Goal: Information Seeking & Learning: Learn about a topic

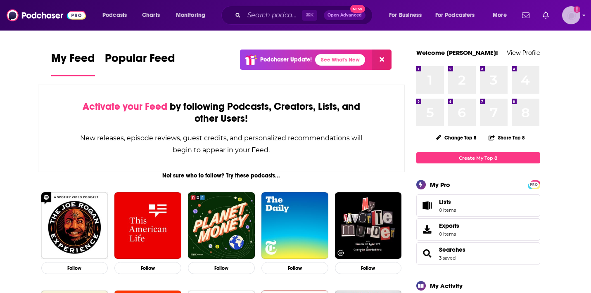
click at [572, 12] on img "Logged in as robbinskate22" at bounding box center [572, 15] width 18 height 18
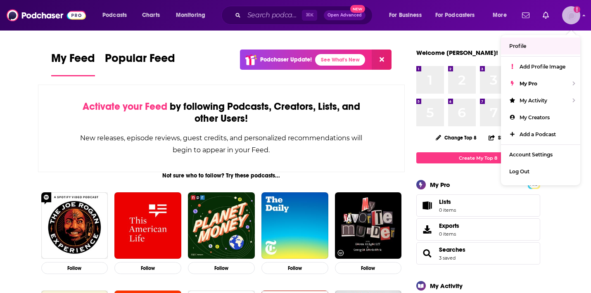
click at [568, 19] on img "Logged in as robbinskate22" at bounding box center [572, 15] width 18 height 18
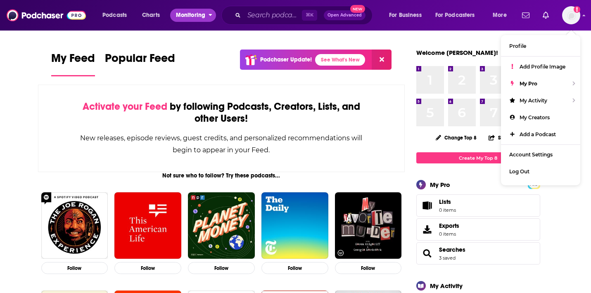
click at [182, 13] on span "Monitoring" at bounding box center [190, 16] width 29 height 12
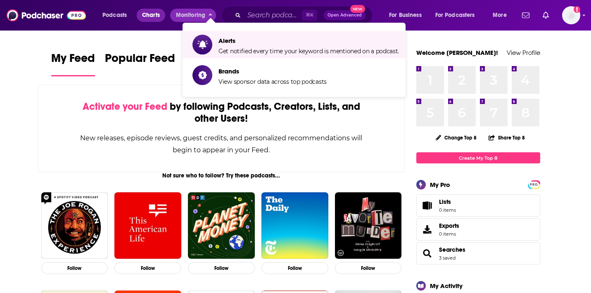
click at [153, 17] on span "Charts" at bounding box center [151, 16] width 18 height 12
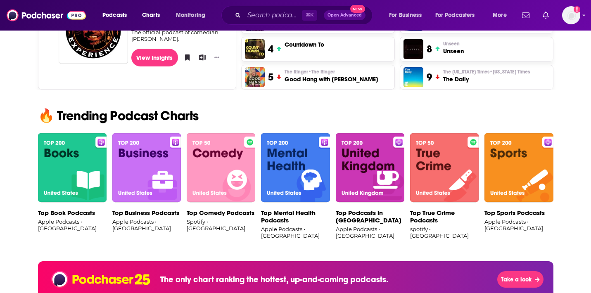
scroll to position [453, 0]
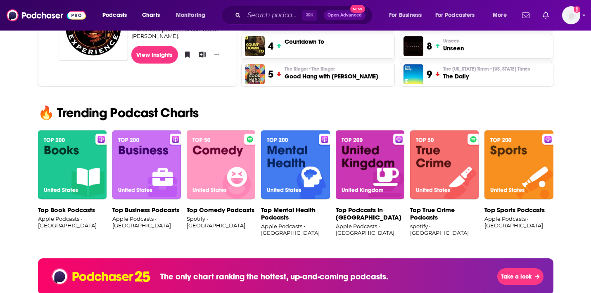
click at [142, 169] on img at bounding box center [146, 165] width 69 height 69
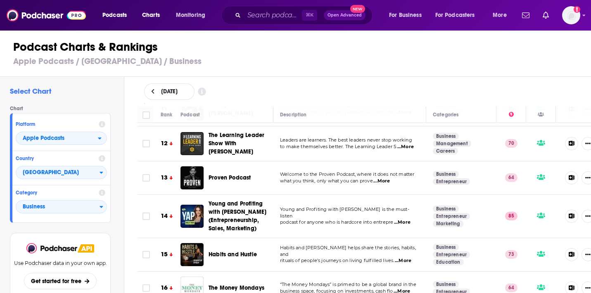
scroll to position [292, 0]
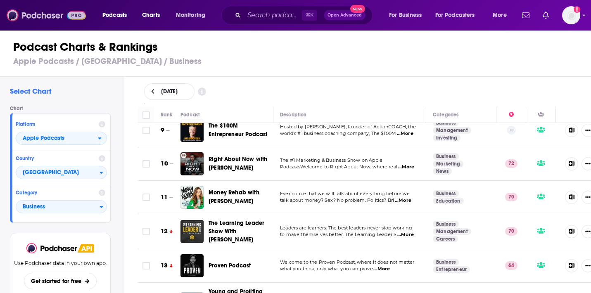
click at [38, 13] on img at bounding box center [46, 15] width 79 height 16
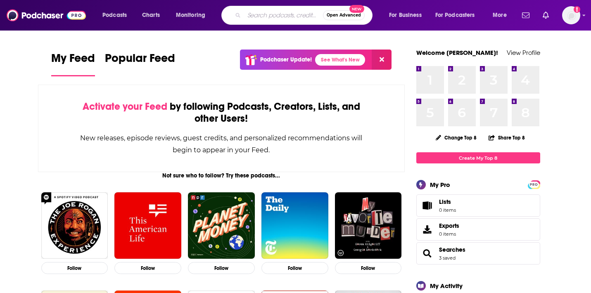
click at [283, 14] on input "Search podcasts, credits, & more..." at bounding box center [283, 15] width 79 height 13
click at [343, 13] on span "Open Advanced" at bounding box center [344, 15] width 34 height 4
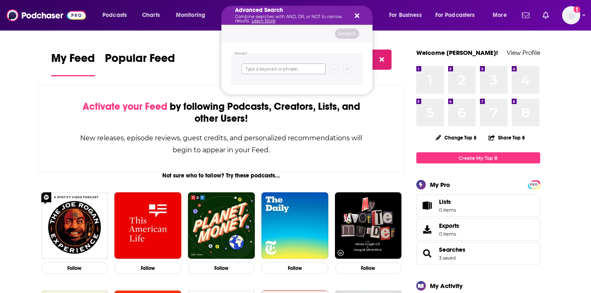
click at [297, 67] on input "Search podcasts, credits, & more..." at bounding box center [284, 69] width 84 height 11
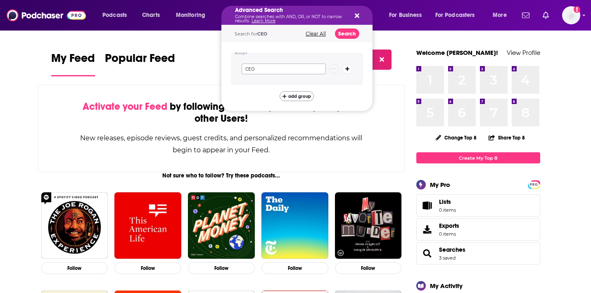
type input "CEO"
click at [297, 97] on span "add group" at bounding box center [300, 96] width 23 height 5
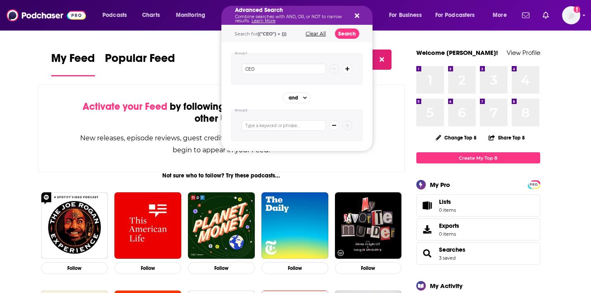
click at [265, 126] on input "Search podcasts, credits, & more..." at bounding box center [284, 125] width 84 height 11
type input "Cookware"
click at [290, 153] on span "add group" at bounding box center [300, 153] width 23 height 5
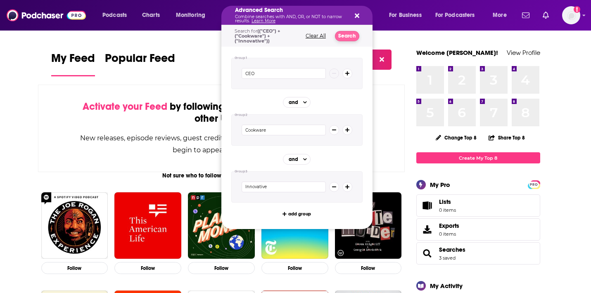
type input "Innovative"
click at [342, 36] on button "Search" at bounding box center [347, 36] width 24 height 10
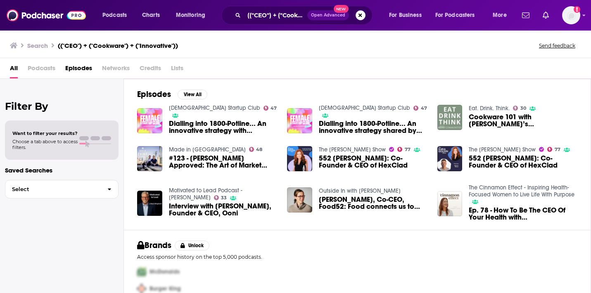
click at [335, 202] on span "[PERSON_NAME], Co-CEO, Food52: Food connects us to everything" at bounding box center [373, 203] width 109 height 14
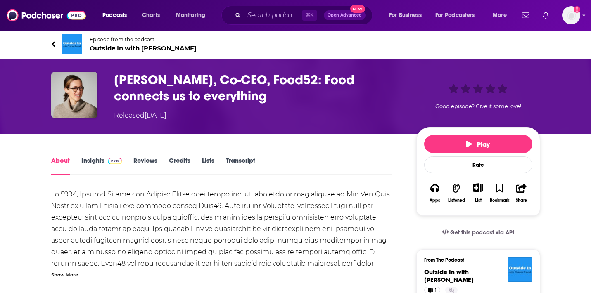
click at [166, 81] on h1 "[PERSON_NAME], Co-CEO, Food52: Food connects us to everything" at bounding box center [258, 88] width 289 height 32
click at [148, 162] on link "Reviews" at bounding box center [146, 166] width 24 height 19
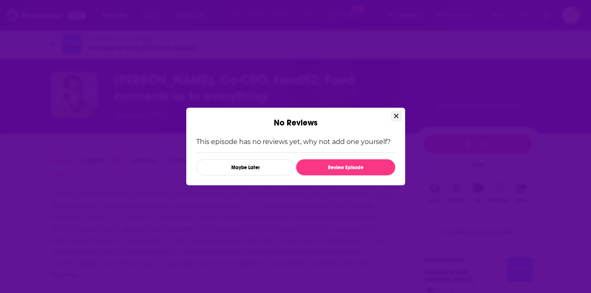
click at [400, 112] on button "Close" at bounding box center [396, 116] width 11 height 10
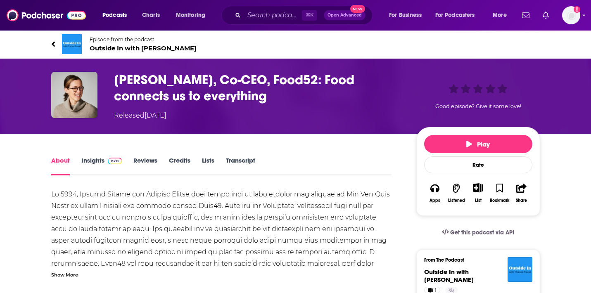
click at [131, 49] on span "Outside In with [PERSON_NAME]" at bounding box center [143, 48] width 107 height 8
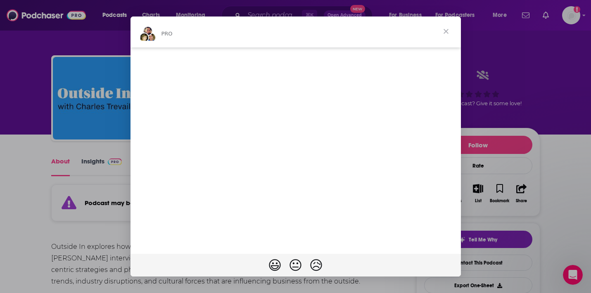
scroll to position [1, 0]
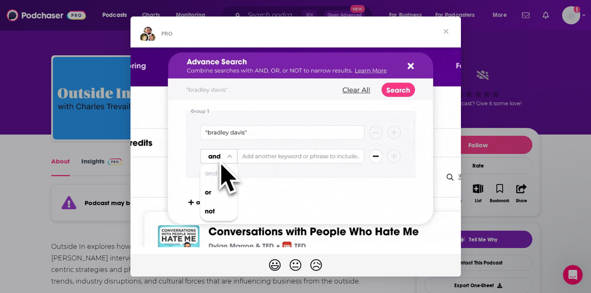
click at [447, 30] on span "Close" at bounding box center [447, 32] width 30 height 30
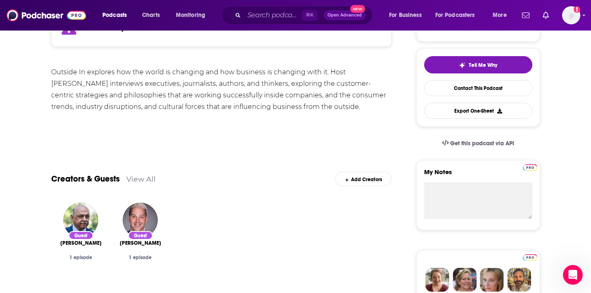
scroll to position [212, 0]
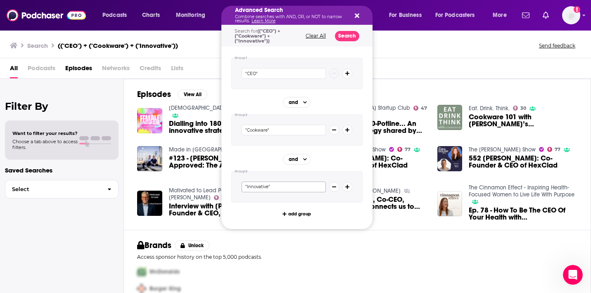
click at [300, 186] on input ""Innovative"" at bounding box center [284, 187] width 84 height 11
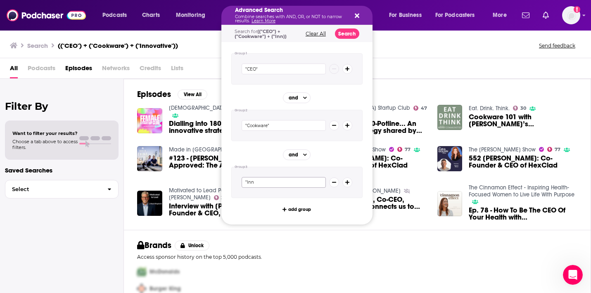
type input ""Inn"
click at [333, 180] on icon "Search podcasts, credits, & more..." at bounding box center [334, 182] width 5 height 5
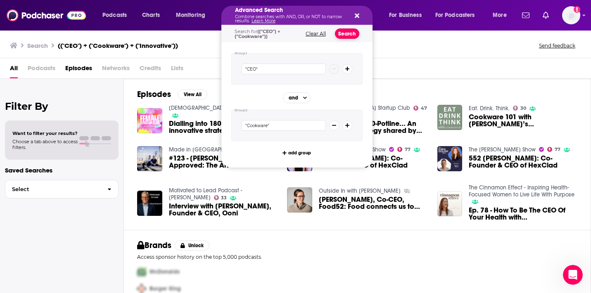
click at [345, 33] on button "Search" at bounding box center [347, 34] width 24 height 10
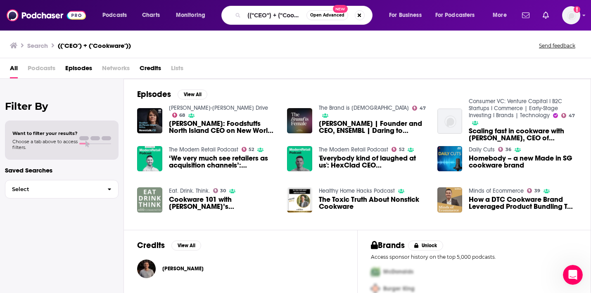
scroll to position [31, 0]
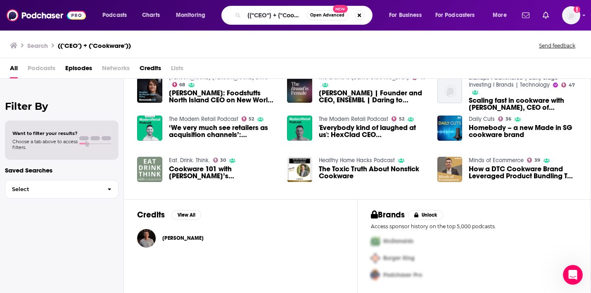
click at [38, 69] on span "Podcasts" at bounding box center [42, 70] width 28 height 17
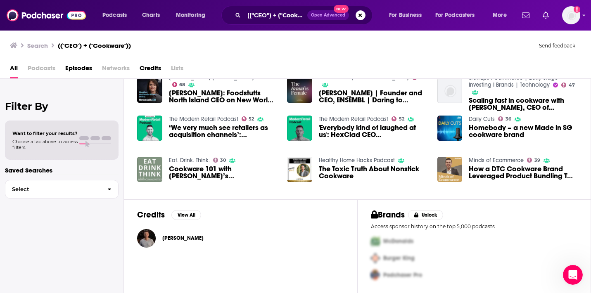
click at [48, 69] on span "Podcasts" at bounding box center [42, 70] width 28 height 17
click at [8, 69] on div "All Podcasts Episodes Networks Credits Lists" at bounding box center [295, 68] width 591 height 21
click at [13, 69] on span "All" at bounding box center [14, 70] width 8 height 17
click at [25, 16] on img at bounding box center [46, 15] width 79 height 16
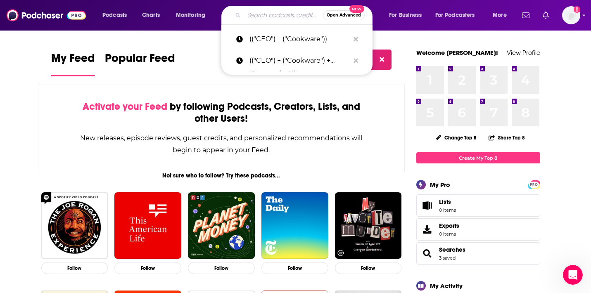
click at [255, 13] on input "Search podcasts, credits, & more..." at bounding box center [283, 15] width 79 height 13
click at [358, 38] on button "Search podcasts, credits, & more..." at bounding box center [356, 39] width 13 height 15
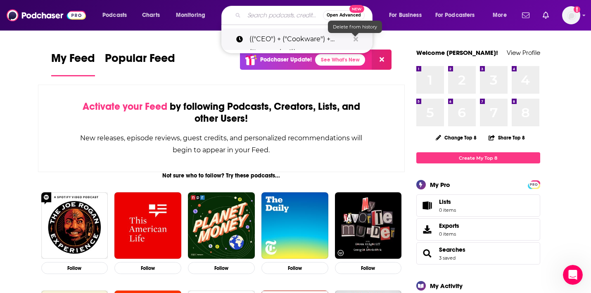
click at [355, 41] on icon "Search podcasts, credits, & more..." at bounding box center [356, 39] width 5 height 7
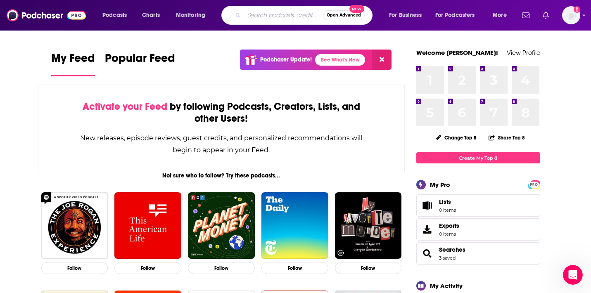
click at [415, 13] on span "For Business" at bounding box center [405, 16] width 33 height 12
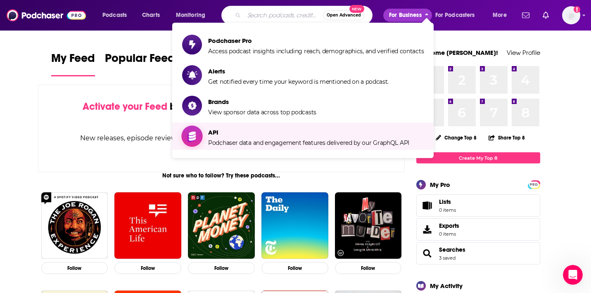
click at [303, 134] on span "API" at bounding box center [308, 133] width 201 height 8
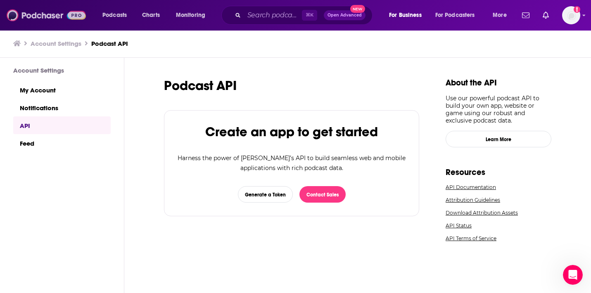
click at [37, 18] on img at bounding box center [46, 15] width 79 height 16
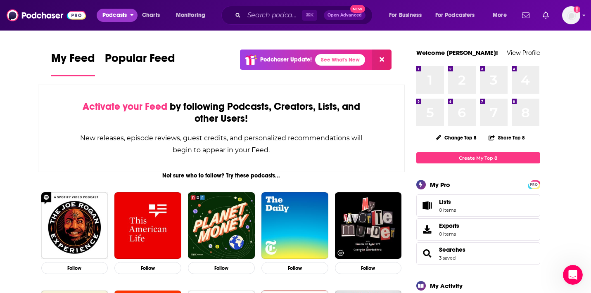
click at [116, 19] on span "Podcasts" at bounding box center [115, 16] width 24 height 12
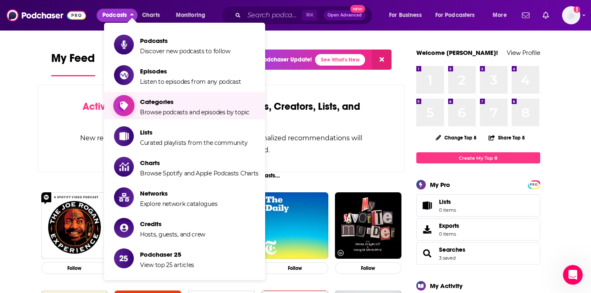
click at [170, 104] on span "Categories" at bounding box center [195, 102] width 110 height 8
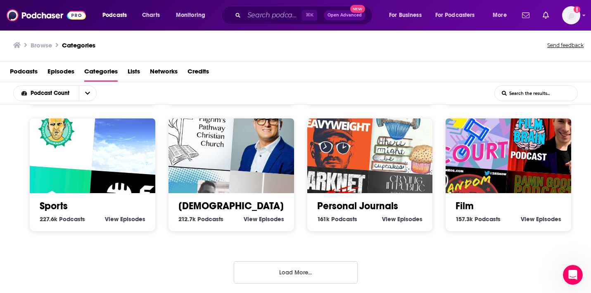
scroll to position [2, 0]
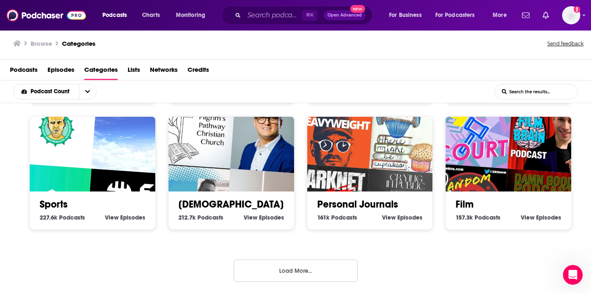
click at [286, 269] on button "Load More..." at bounding box center [296, 271] width 124 height 22
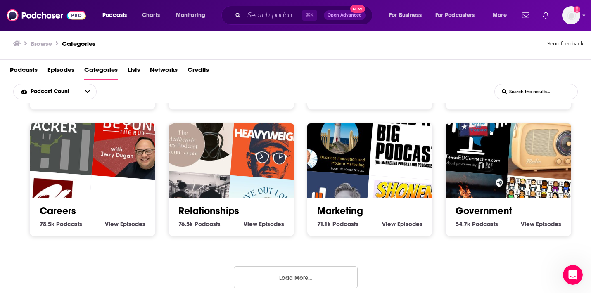
scroll to position [884, 0]
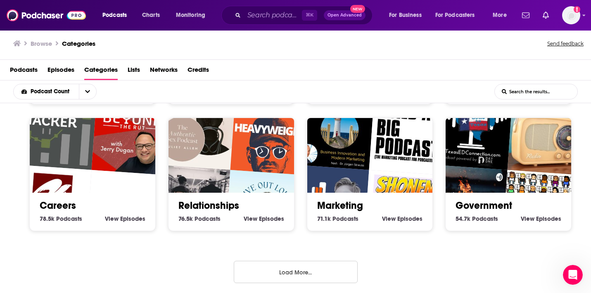
click at [289, 267] on button "Load More..." at bounding box center [296, 272] width 124 height 22
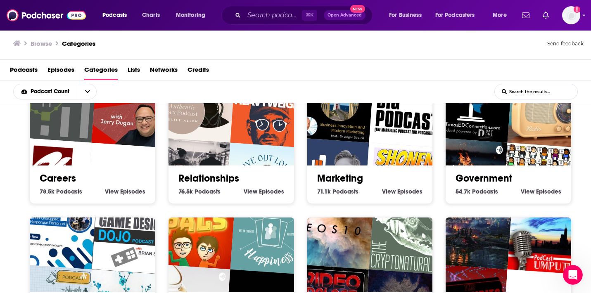
scroll to position [847, 0]
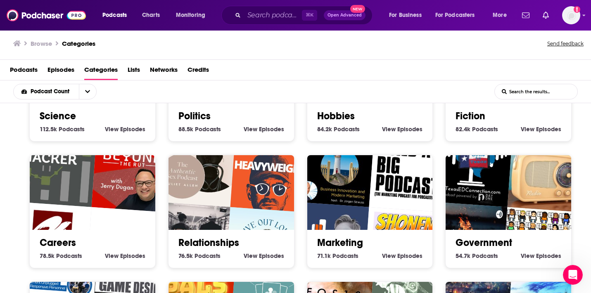
click at [331, 242] on link "Marketing" at bounding box center [340, 243] width 46 height 12
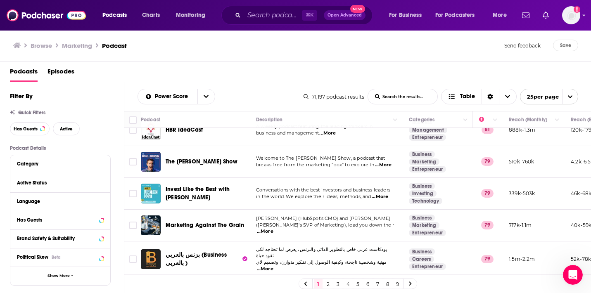
scroll to position [273, 2]
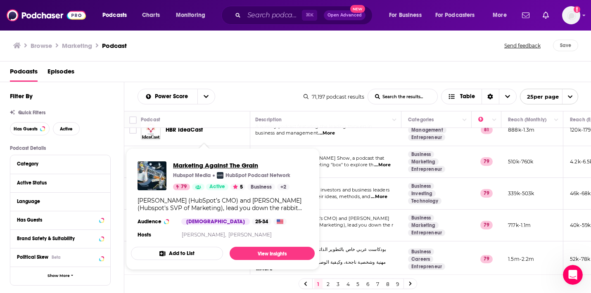
click at [200, 166] on span "Marketing Against The Grain" at bounding box center [231, 166] width 117 height 8
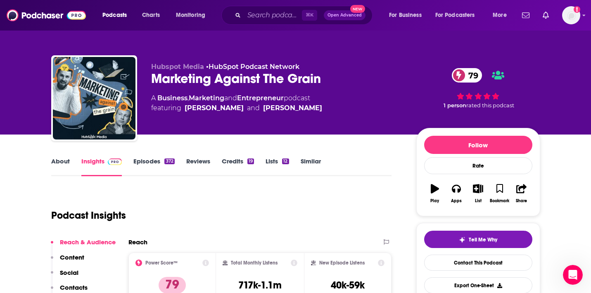
click at [145, 160] on link "Episodes 372" at bounding box center [154, 166] width 41 height 19
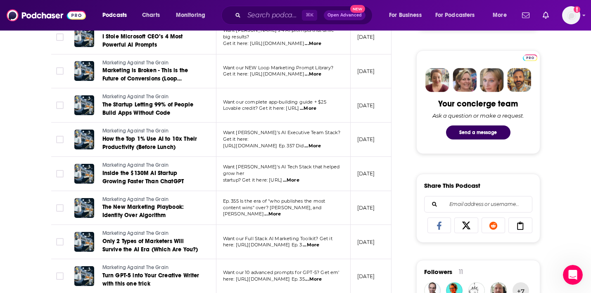
scroll to position [356, 0]
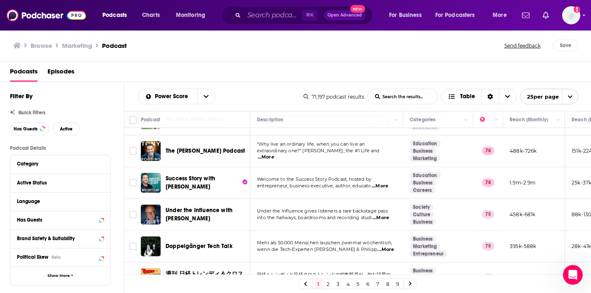
scroll to position [449, 0]
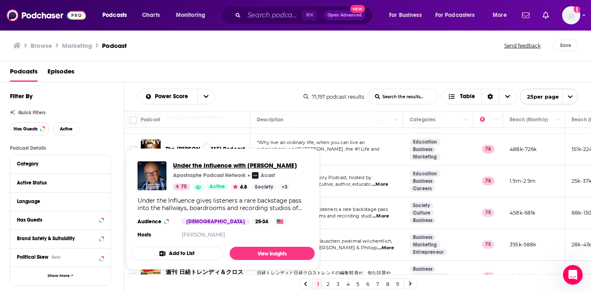
click at [191, 168] on span "Under the Influence with [PERSON_NAME]" at bounding box center [235, 166] width 124 height 8
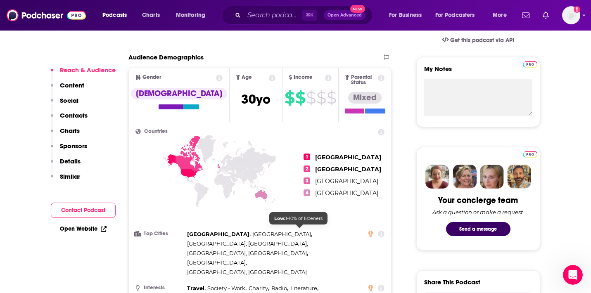
scroll to position [268, 0]
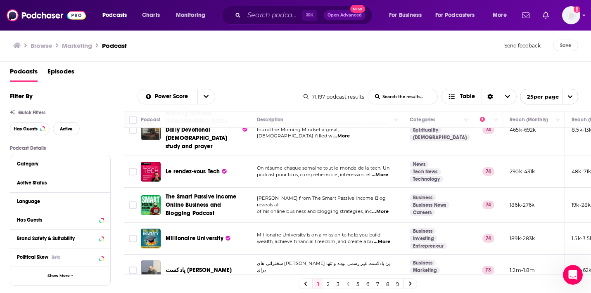
scroll to position [675, 0]
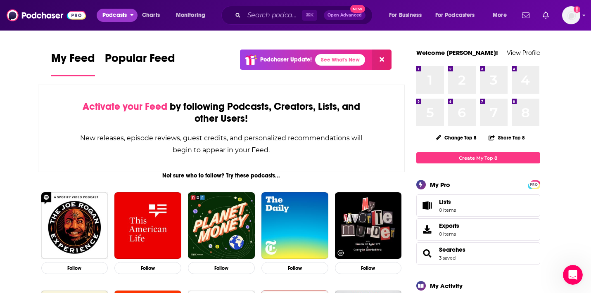
click at [113, 15] on span "Podcasts" at bounding box center [115, 16] width 24 height 12
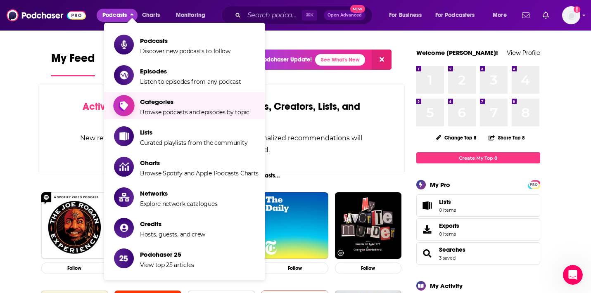
click at [174, 107] on span "Categories Browse podcasts and episodes by topic" at bounding box center [195, 105] width 110 height 21
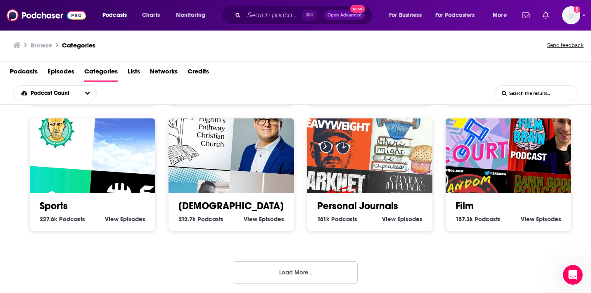
scroll to position [2, 0]
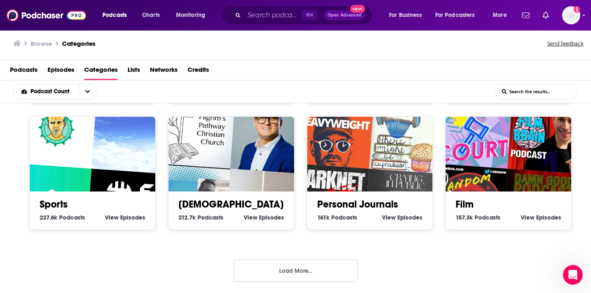
click at [308, 268] on button "Load More..." at bounding box center [296, 271] width 124 height 22
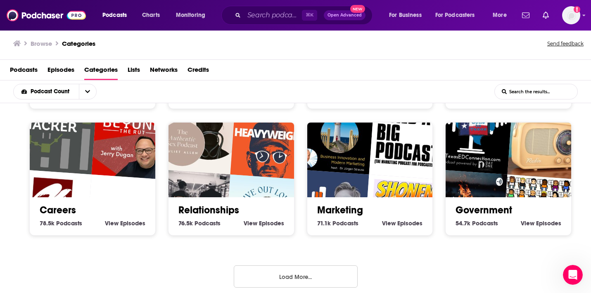
scroll to position [884, 0]
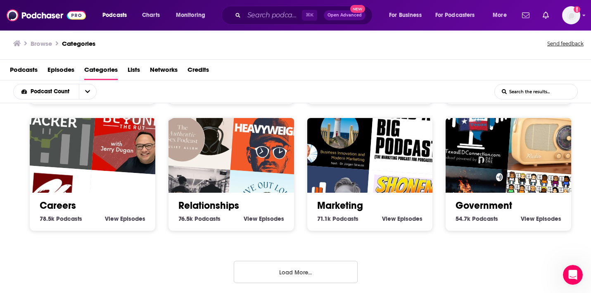
click at [305, 264] on button "Load More..." at bounding box center [296, 272] width 124 height 22
click at [255, 15] on input "Search podcasts, credits, & more..." at bounding box center [273, 15] width 58 height 13
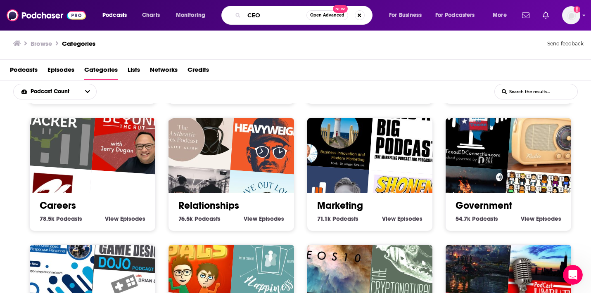
type input "CEO"
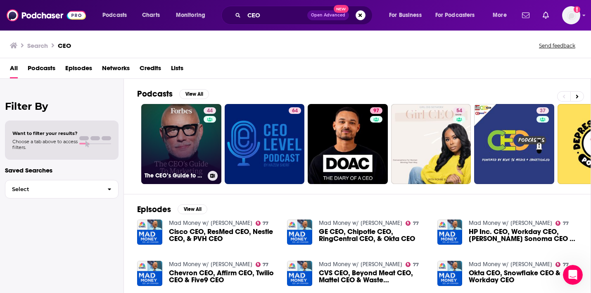
click at [171, 144] on link "44 The CEO’s Guide to Marketing" at bounding box center [181, 144] width 80 height 80
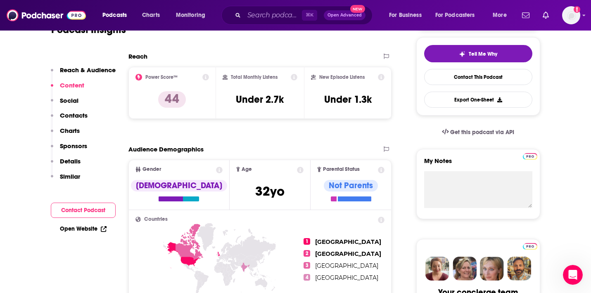
scroll to position [167, 0]
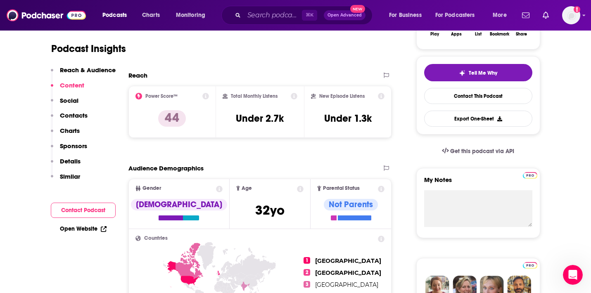
click at [72, 135] on p "Charts" at bounding box center [70, 131] width 20 height 8
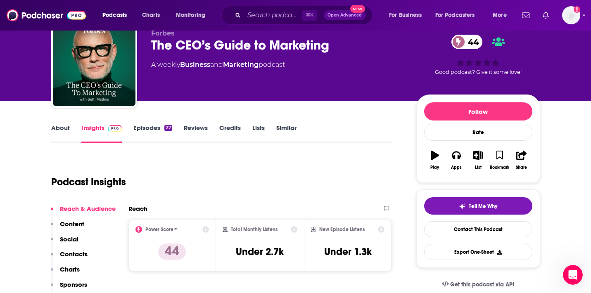
scroll to position [34, 0]
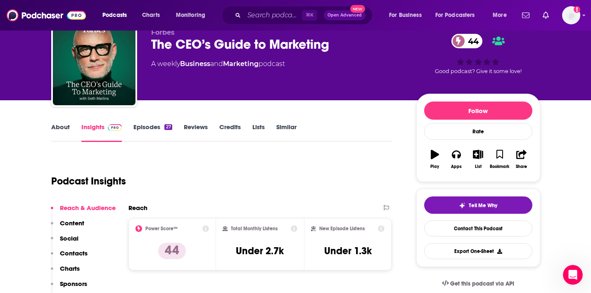
click at [147, 127] on link "Episodes 27" at bounding box center [153, 132] width 38 height 19
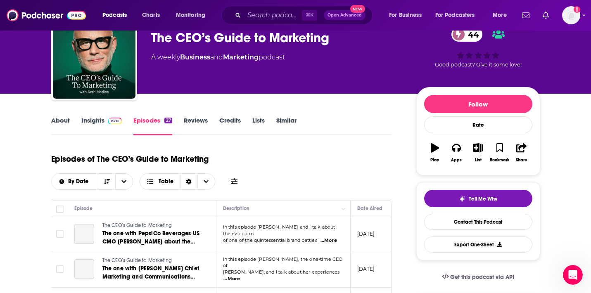
scroll to position [125, 0]
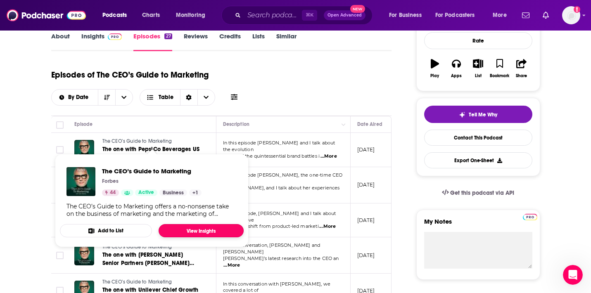
click at [196, 228] on link "View Insights" at bounding box center [201, 230] width 85 height 13
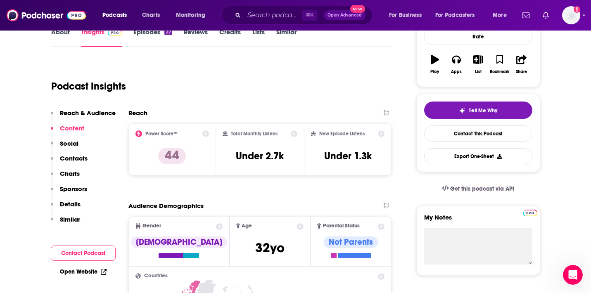
scroll to position [127, 0]
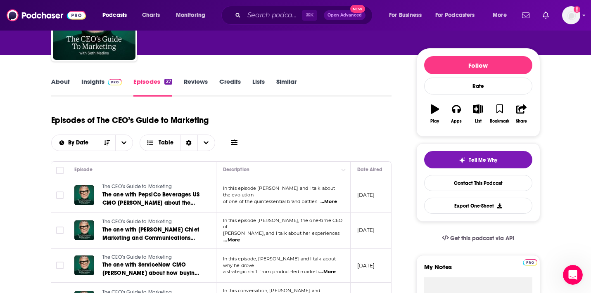
scroll to position [138, 0]
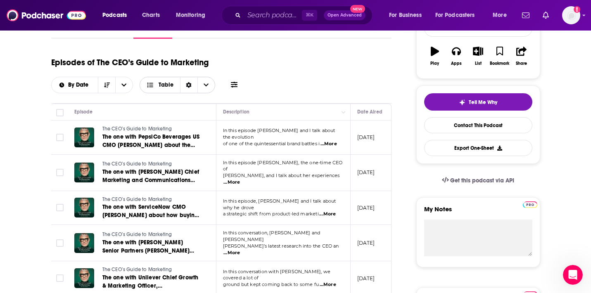
click at [159, 87] on span "Table" at bounding box center [166, 85] width 15 height 6
click at [163, 105] on div "Card" at bounding box center [178, 100] width 76 height 14
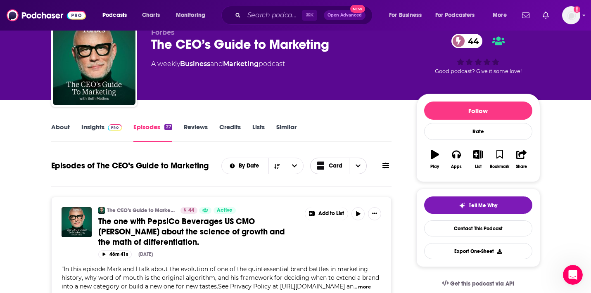
scroll to position [0, 0]
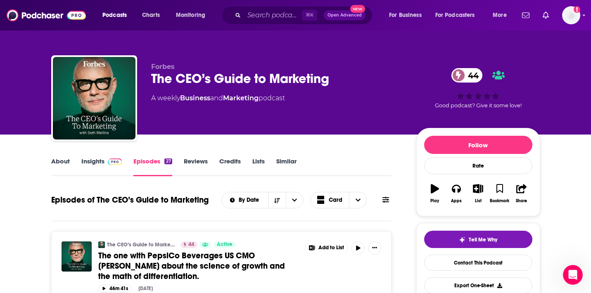
click at [64, 160] on link "About" at bounding box center [60, 166] width 19 height 19
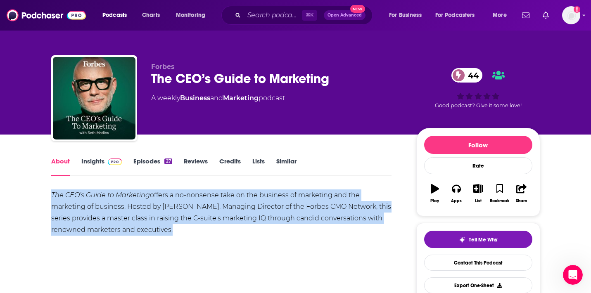
drag, startPoint x: 184, startPoint y: 234, endPoint x: 38, endPoint y: 190, distance: 152.2
copy div "The CEO’s Guide to Marketing offers a no-nonsense take on the business of marke…"
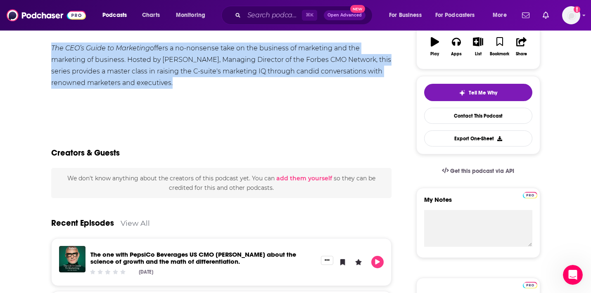
scroll to position [62, 0]
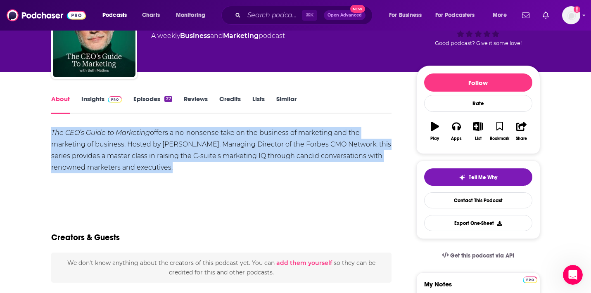
click at [100, 97] on link "Insights" at bounding box center [101, 104] width 41 height 19
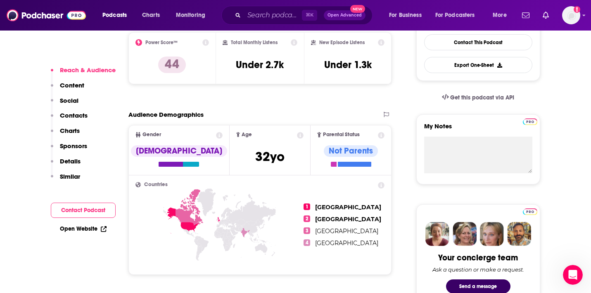
scroll to position [225, 0]
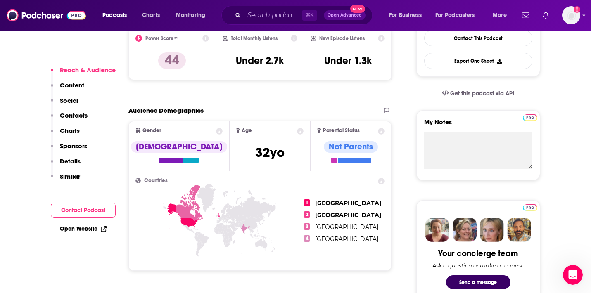
click at [74, 129] on p "Charts" at bounding box center [70, 131] width 20 height 8
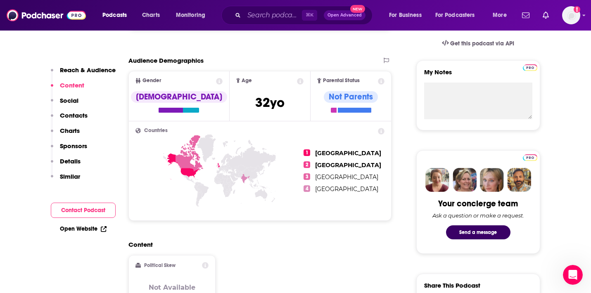
scroll to position [275, 0]
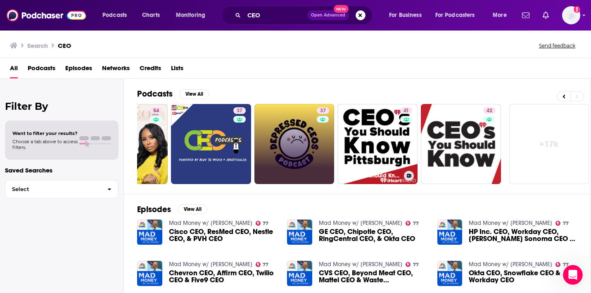
scroll to position [0, 305]
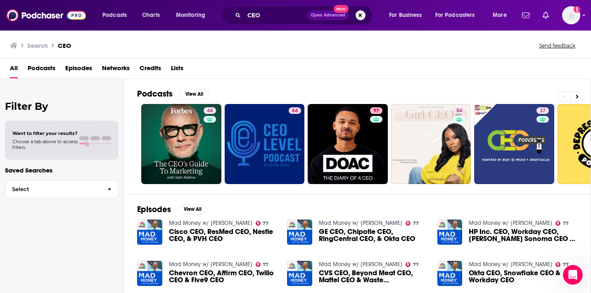
click at [40, 68] on span "Podcasts" at bounding box center [42, 70] width 28 height 17
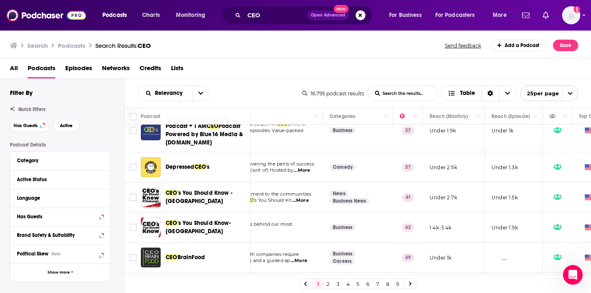
scroll to position [55, 80]
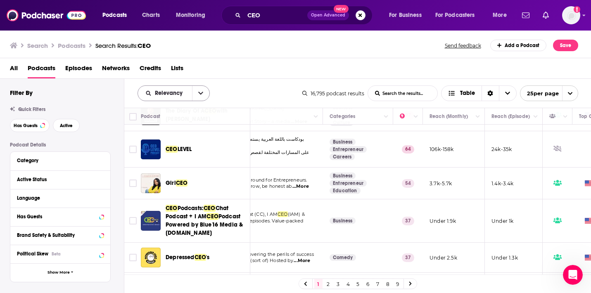
click at [200, 94] on icon "open menu" at bounding box center [200, 93] width 5 height 3
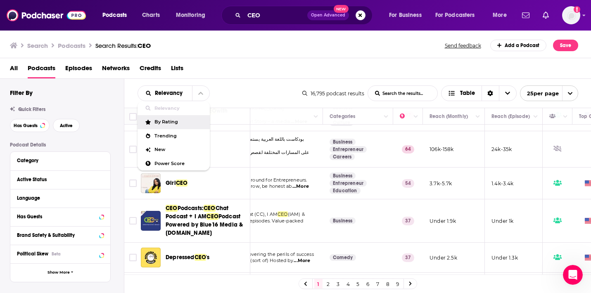
click at [171, 124] on span "By Rating" at bounding box center [179, 122] width 49 height 5
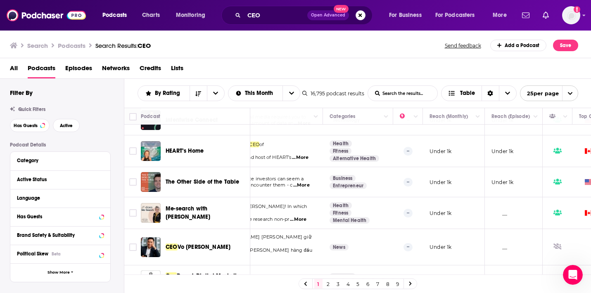
scroll to position [52, 80]
click at [281, 18] on input "CEO" at bounding box center [275, 15] width 63 height 13
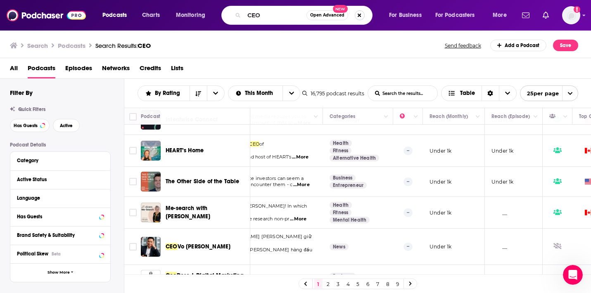
click at [358, 13] on button "Search podcasts, credits, & more..." at bounding box center [360, 15] width 10 height 10
type input "cookware"
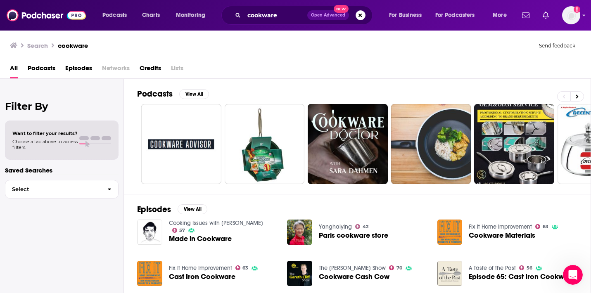
click at [208, 238] on span "Made in Cookware" at bounding box center [200, 239] width 63 height 7
click at [42, 69] on span "Podcasts" at bounding box center [42, 70] width 28 height 17
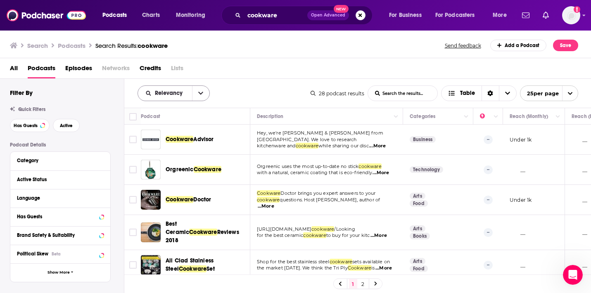
click at [202, 93] on icon "open menu" at bounding box center [200, 93] width 5 height 3
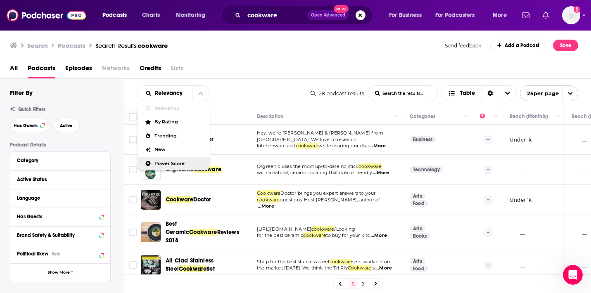
click at [175, 162] on span "Power Score" at bounding box center [179, 164] width 49 height 5
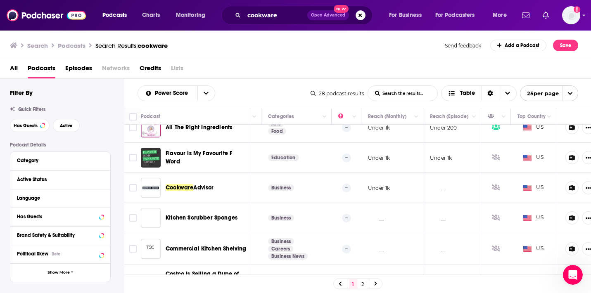
scroll to position [0, 142]
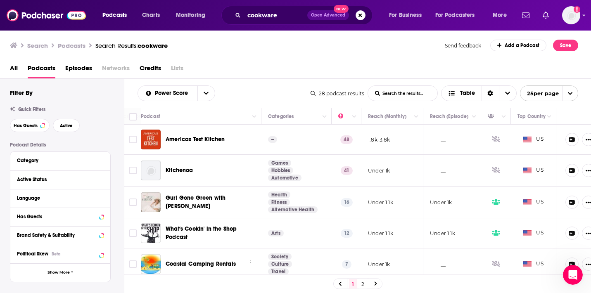
click at [18, 71] on div "All Podcasts Episodes Networks Credits Lists" at bounding box center [297, 70] width 575 height 17
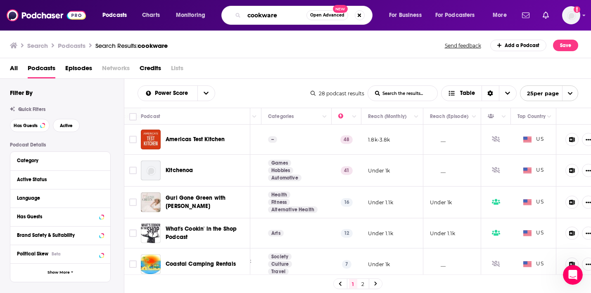
click at [265, 16] on input "cookware" at bounding box center [275, 15] width 62 height 13
type input "hexclad"
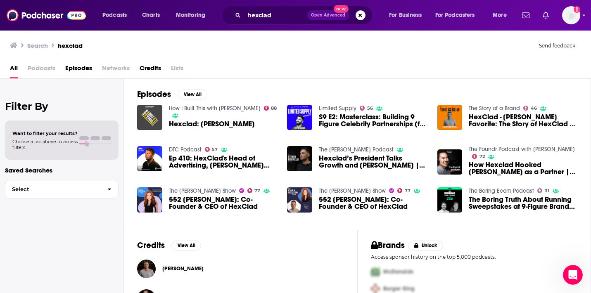
click at [223, 110] on link "How I Built This with [PERSON_NAME]" at bounding box center [215, 108] width 92 height 7
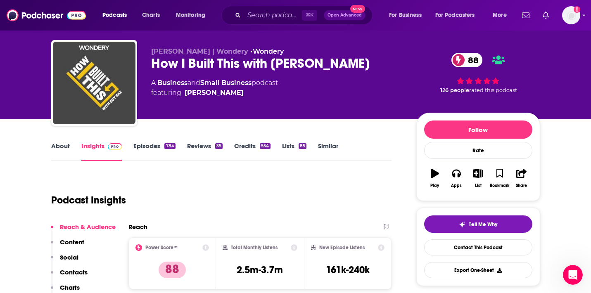
scroll to position [14, 0]
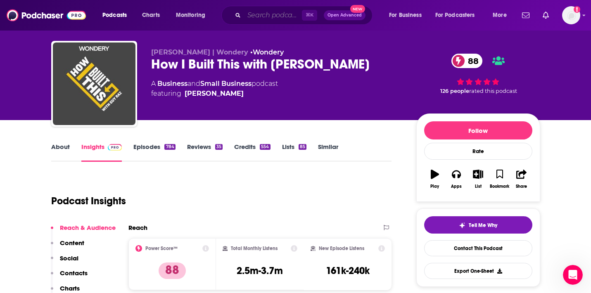
click at [263, 16] on input "Search podcasts, credits, & more..." at bounding box center [273, 15] width 58 height 13
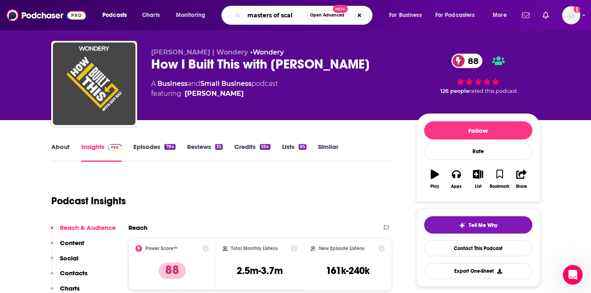
type input "masters of scale"
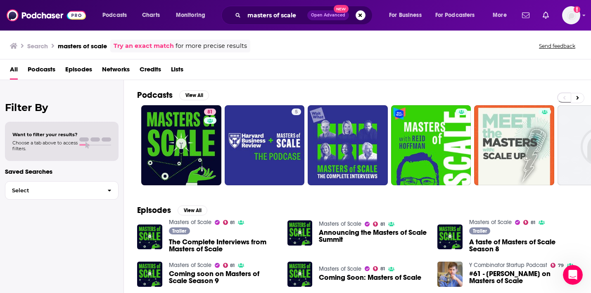
click at [43, 70] on span "Podcasts" at bounding box center [42, 71] width 28 height 17
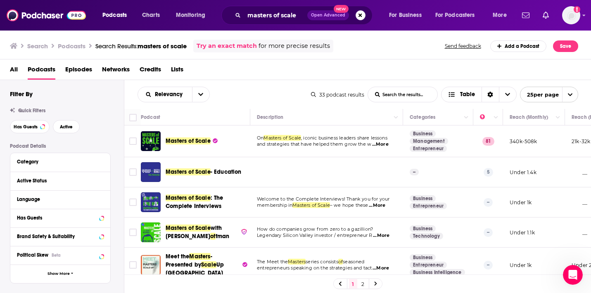
click at [196, 140] on span "Masters of Scale" at bounding box center [188, 141] width 45 height 7
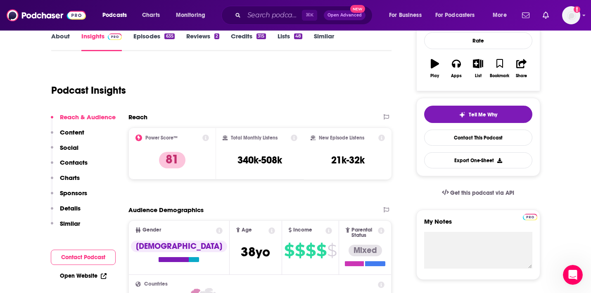
scroll to position [93, 0]
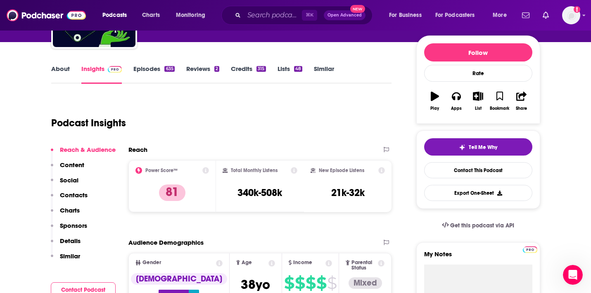
click at [61, 69] on link "About" at bounding box center [60, 74] width 19 height 19
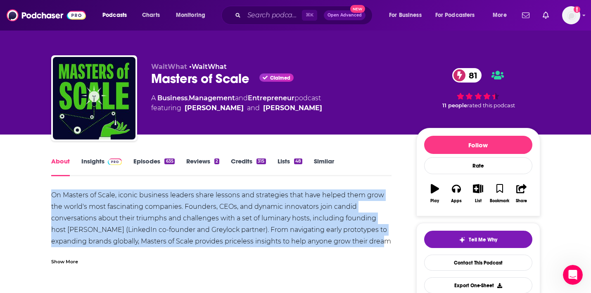
copy div "On Masters of Scale, iconic business leaders share lessons and strategies that …"
drag, startPoint x: 49, startPoint y: 194, endPoint x: 394, endPoint y: 240, distance: 348.2
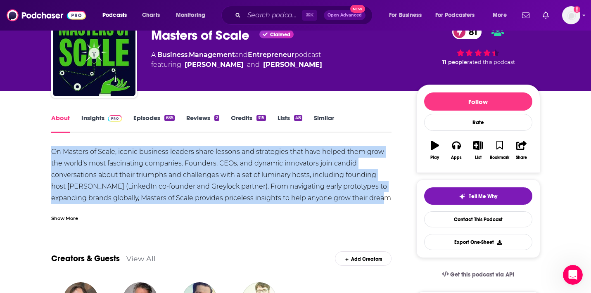
scroll to position [35, 0]
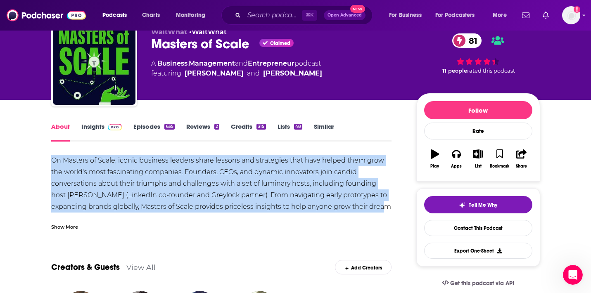
click at [151, 126] on link "Episodes 635" at bounding box center [154, 132] width 41 height 19
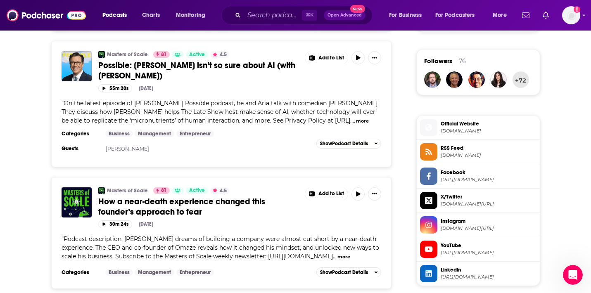
scroll to position [620, 0]
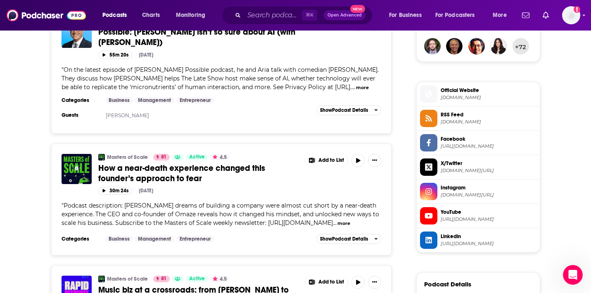
click at [118, 158] on link "Masters of Scale" at bounding box center [127, 157] width 41 height 7
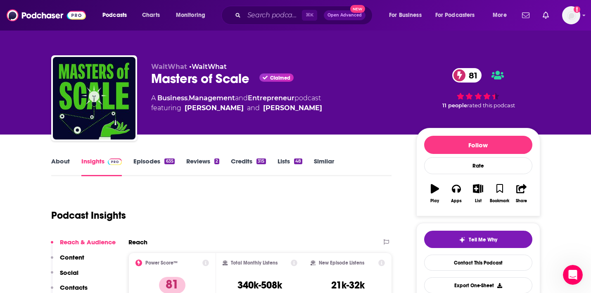
click at [155, 162] on link "Episodes 635" at bounding box center [154, 166] width 41 height 19
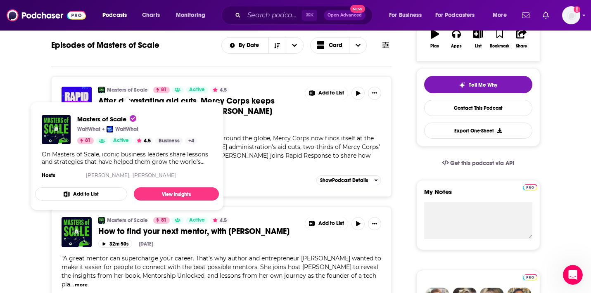
scroll to position [190, 0]
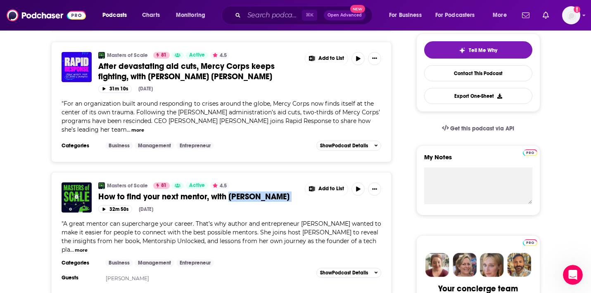
drag, startPoint x: 313, startPoint y: 200, endPoint x: 230, endPoint y: 200, distance: 83.1
click at [230, 200] on div "Masters of Scale 81 Active 4.5 How to find your next mentor, with Janice Omadek…" at bounding box center [240, 194] width 284 height 23
copy div "Janice Omadeke"
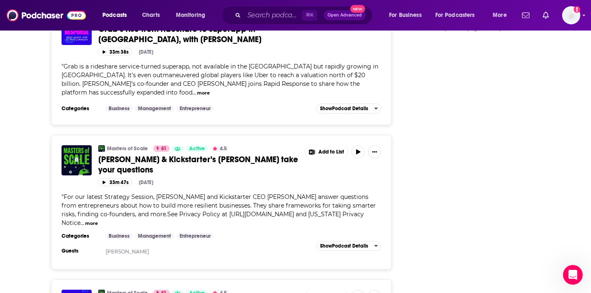
scroll to position [1149, 0]
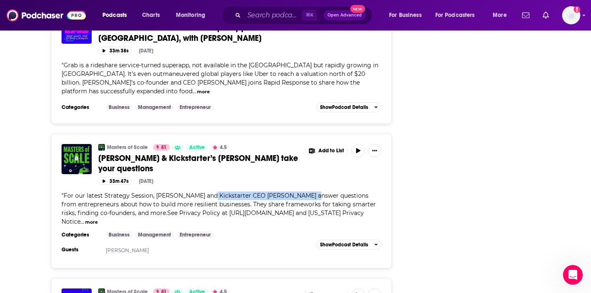
copy span "Kickstarter CEO Everette Taylor"
drag, startPoint x: 300, startPoint y: 196, endPoint x: 210, endPoint y: 197, distance: 90.1
click at [210, 197] on span "For our latest Strategy Session, Reid Hoffman and Kickstarter CEO Everette Tayl…" at bounding box center [219, 208] width 315 height 33
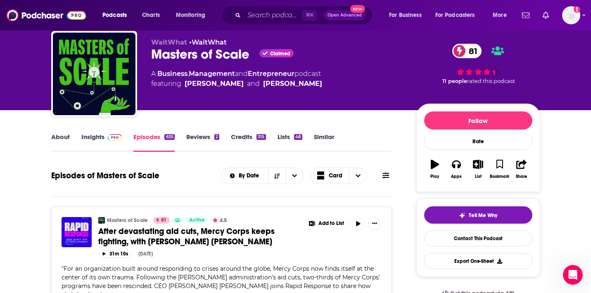
scroll to position [0, 0]
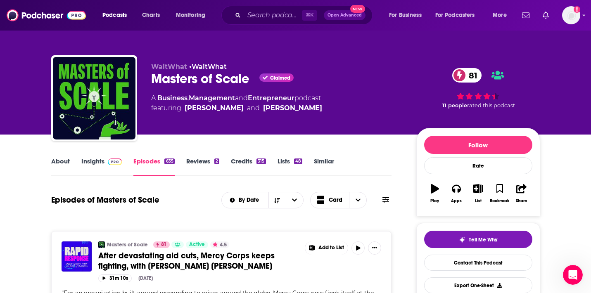
click at [106, 163] on span at bounding box center [114, 161] width 18 height 8
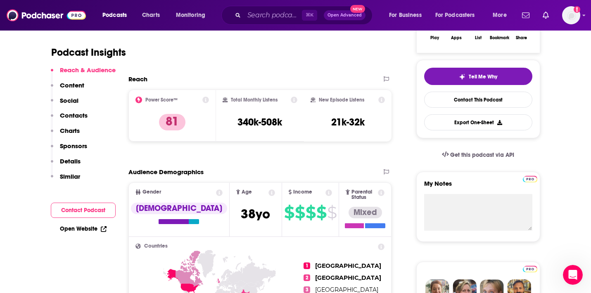
scroll to position [168, 0]
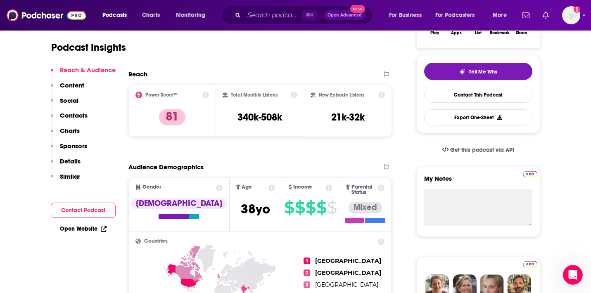
click at [76, 129] on p "Charts" at bounding box center [70, 131] width 20 height 8
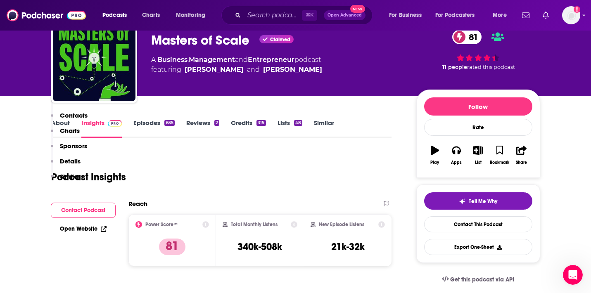
scroll to position [26, 0]
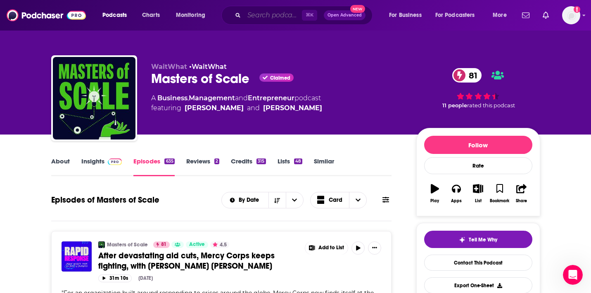
click at [281, 17] on input "Search podcasts, credits, & more..." at bounding box center [273, 15] width 58 height 13
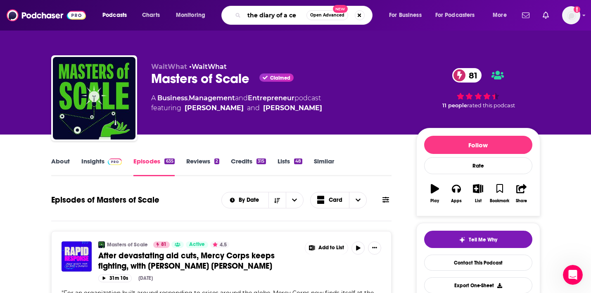
type input "the diary of a ceo"
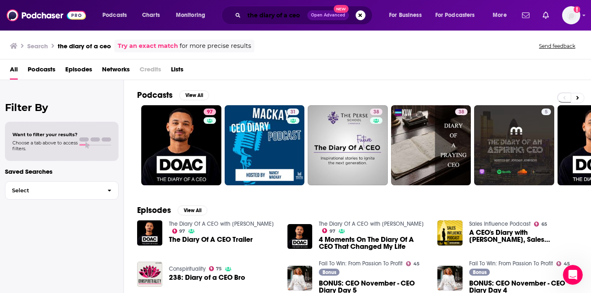
click at [263, 18] on input "the diary of a ceo" at bounding box center [275, 15] width 63 height 13
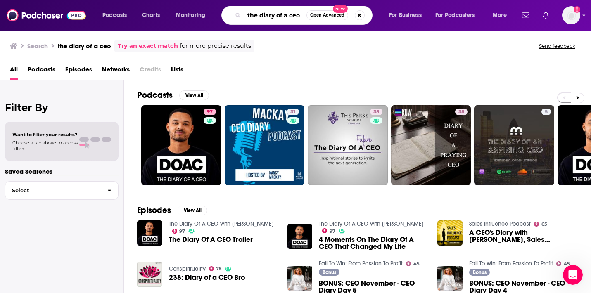
click at [263, 17] on input "the diary of a ceo" at bounding box center [275, 15] width 62 height 13
click at [259, 17] on input "the diary of a ceo" at bounding box center [275, 15] width 62 height 13
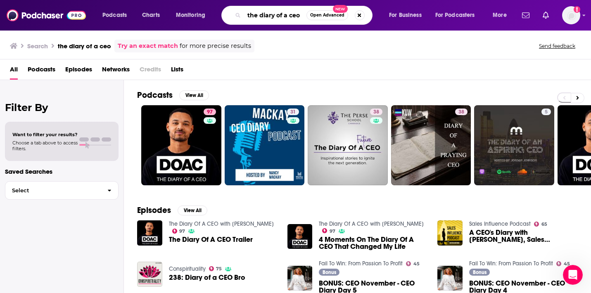
click at [259, 17] on input "the diary of a ceo" at bounding box center [275, 15] width 62 height 13
type input "business wars"
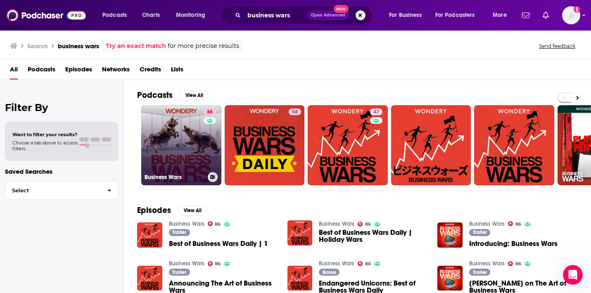
click at [184, 151] on link "86 Business Wars" at bounding box center [181, 145] width 80 height 80
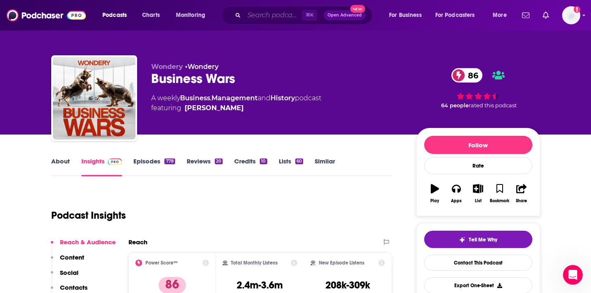
click at [271, 15] on input "Search podcasts, credits, & more..." at bounding box center [273, 15] width 58 height 13
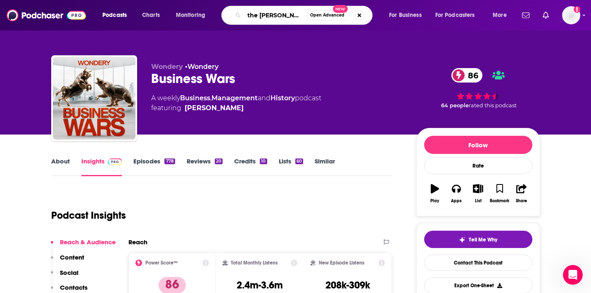
type input "the tim ferriss show"
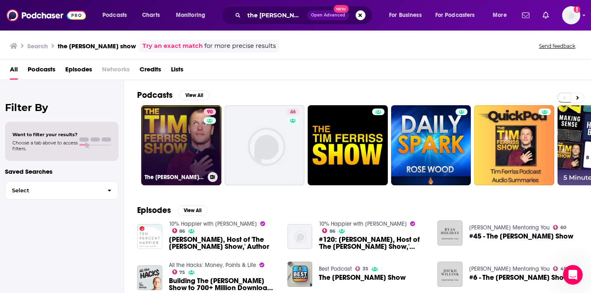
click at [190, 152] on link "90 The Tim Ferriss Show" at bounding box center [181, 145] width 80 height 80
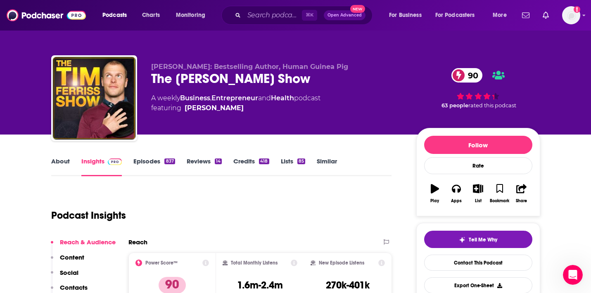
click at [149, 162] on link "Episodes 837" at bounding box center [154, 166] width 41 height 19
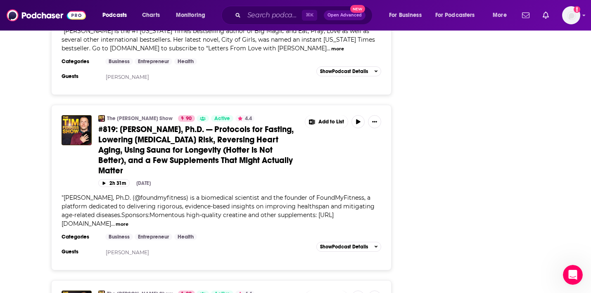
scroll to position [1365, 0]
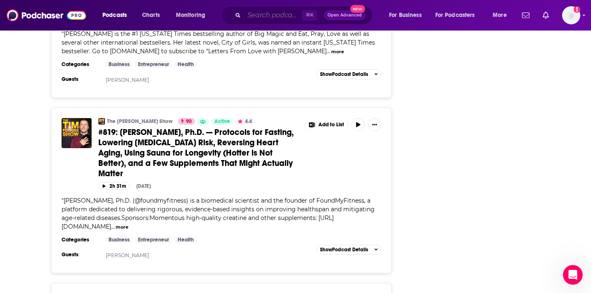
click at [254, 19] on input "Search podcasts, credits, & more..." at bounding box center [273, 15] width 58 height 13
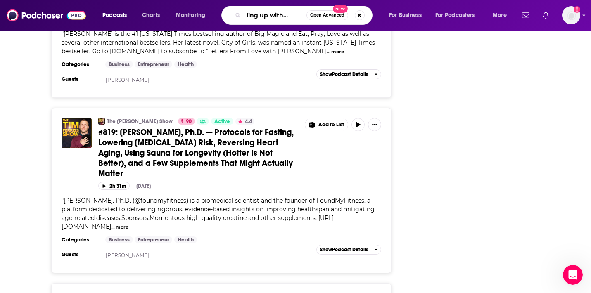
type input "leveling up with eric siu"
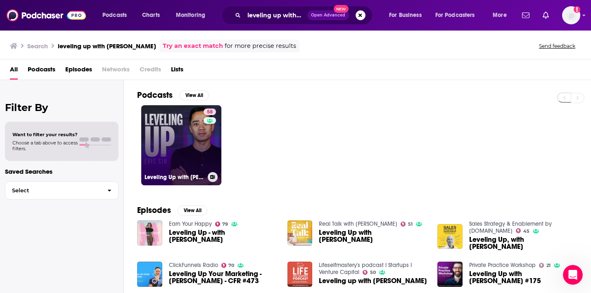
click at [187, 145] on link "58 Leveling Up with Eric Siu" at bounding box center [181, 145] width 80 height 80
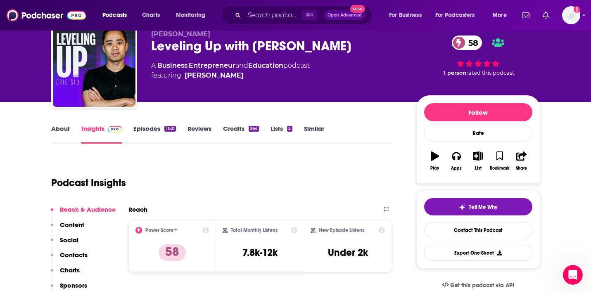
scroll to position [26, 0]
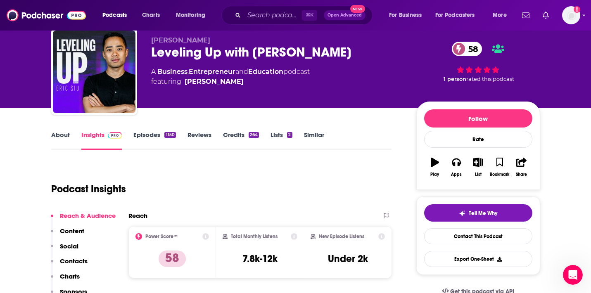
click at [147, 134] on link "Episodes 1150" at bounding box center [155, 140] width 42 height 19
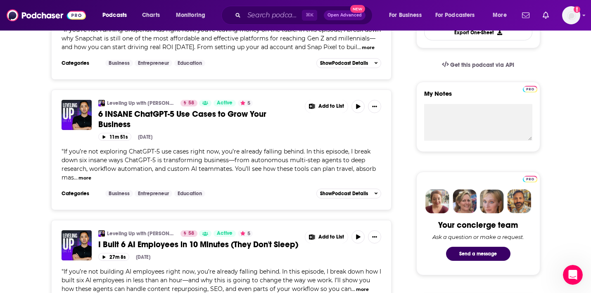
scroll to position [255, 0]
